Goal: Find specific page/section: Find specific page/section

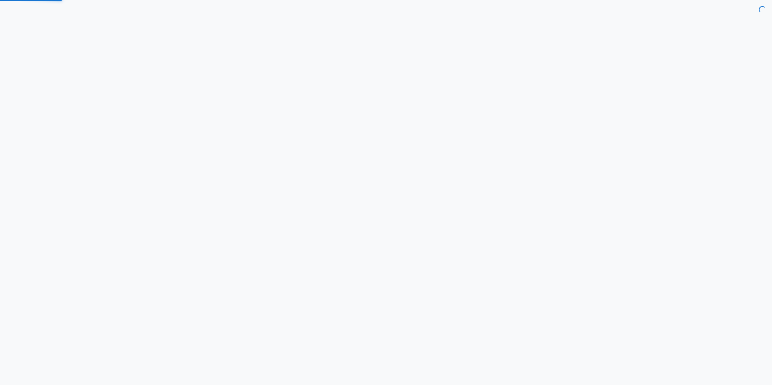
select select "7d"
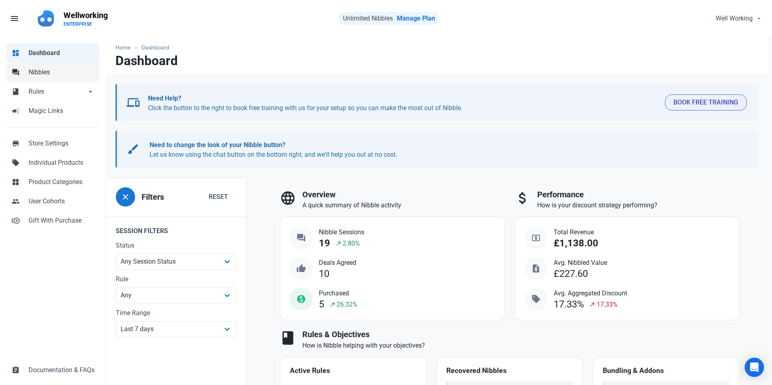
click at [40, 73] on span "Nibbles" at bounding box center [62, 73] width 66 height 10
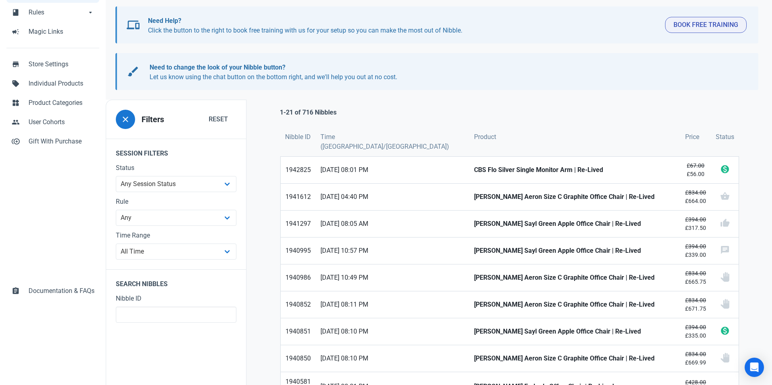
scroll to position [80, 0]
